Goal: Information Seeking & Learning: Learn about a topic

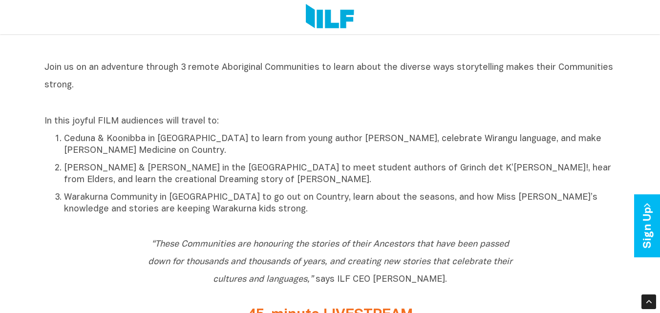
scroll to position [438, 0]
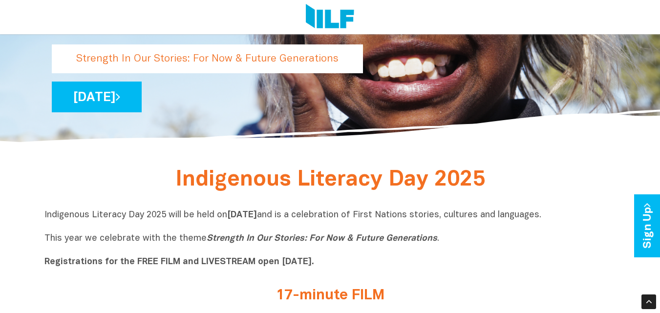
scroll to position [251, 0]
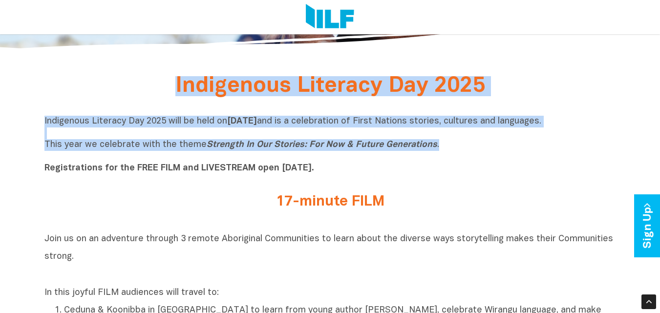
drag, startPoint x: 168, startPoint y: 84, endPoint x: 439, endPoint y: 144, distance: 278.2
copy div "Indigenous Literacy Day 2025 Indigenous Literacy Day 2025 will be held [DATE][D…"
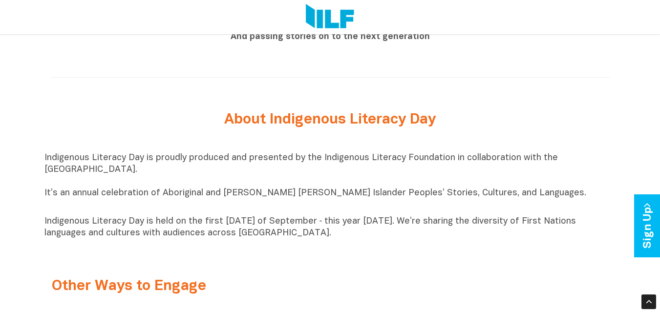
scroll to position [949, 0]
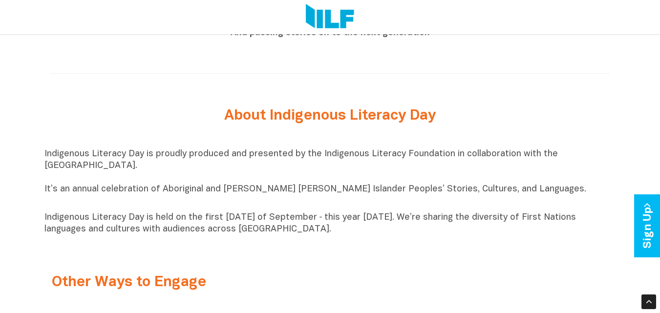
drag, startPoint x: 216, startPoint y: 113, endPoint x: 349, endPoint y: 235, distance: 180.2
copy div "About Indigenous Literacy Day Indigenous Literacy Day is proudly produced and p…"
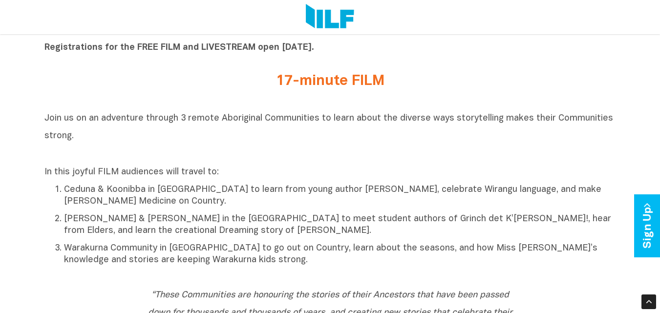
scroll to position [356, 0]
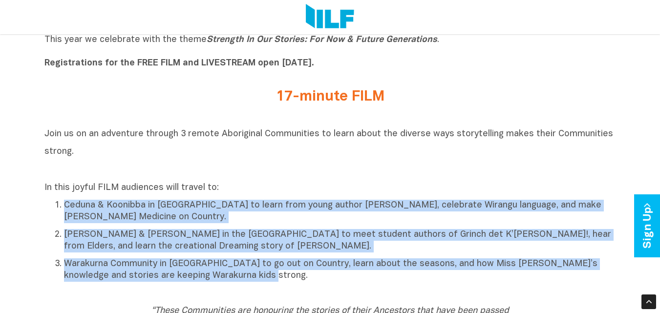
drag, startPoint x: 45, startPoint y: 203, endPoint x: 255, endPoint y: 281, distance: 223.6
click at [255, 281] on ol "Ceduna & Koonibba in [GEOGRAPHIC_DATA] to learn from young author [PERSON_NAME]…" at bounding box center [330, 240] width 572 height 83
copy ol "Ceduna & Koonibba in [GEOGRAPHIC_DATA] to learn from young author [PERSON_NAME]…"
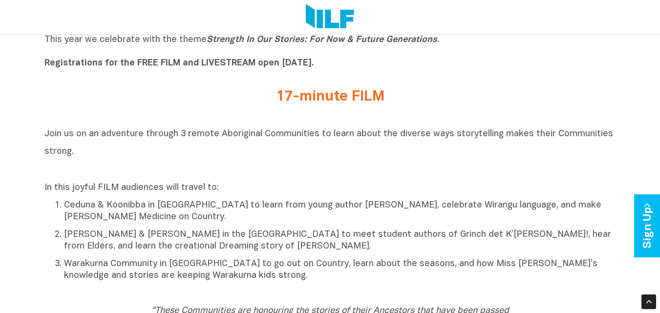
click at [552, 67] on p "Indigenous Literacy Day 2025 will be held [DATE][DATE] and is a celebration of …" at bounding box center [330, 40] width 572 height 59
drag, startPoint x: 179, startPoint y: 134, endPoint x: 217, endPoint y: 151, distance: 41.8
click at [217, 151] on h2 "Join us on an adventure through 3 remote Aboriginal Communities to learn about …" at bounding box center [330, 151] width 572 height 53
copy span "3 remote Aboriginal Communities to learn about the diverse ways storytelling ma…"
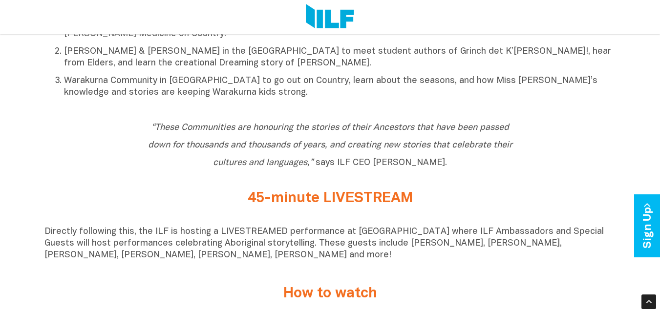
scroll to position [535, 0]
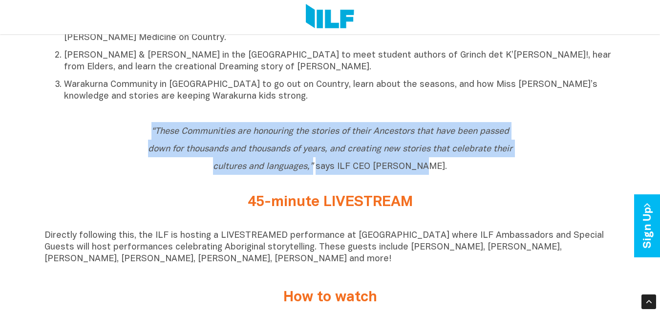
drag, startPoint x: 147, startPoint y: 130, endPoint x: 447, endPoint y: 163, distance: 301.3
click at [447, 163] on h2 "“These Communities are honouring the stories of their Ancestors that have been …" at bounding box center [330, 148] width 367 height 53
copy span "“These Communities are honouring the stories of their Ancestors that have been …"
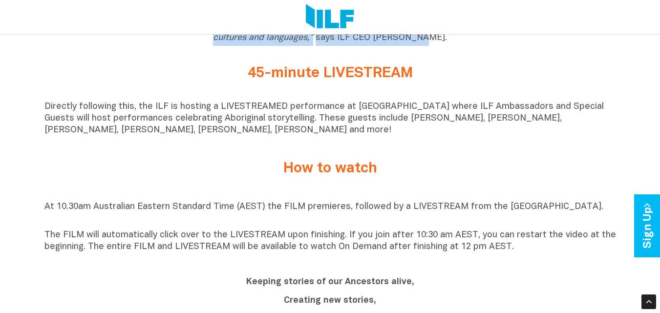
scroll to position [668, 0]
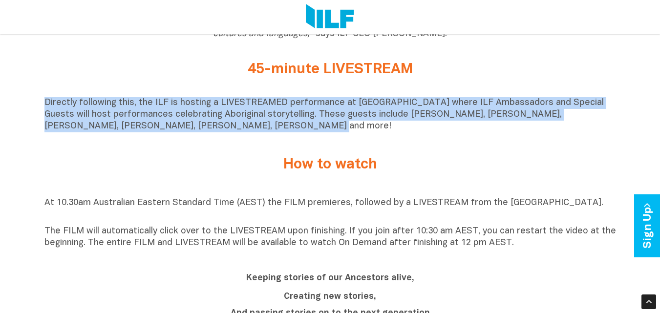
drag, startPoint x: 43, startPoint y: 100, endPoint x: 208, endPoint y: 125, distance: 167.5
click at [208, 125] on div "Indigenous Literacy Day 2025 Indigenous Literacy Day 2025 will be held [DATE][D…" at bounding box center [330, 242] width 660 height 1177
copy p "Directly following this, the ILF is hosting a LIVESTREAMED performance at [GEOG…"
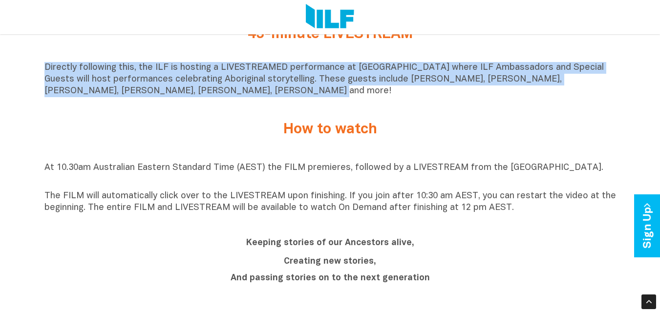
scroll to position [715, 0]
